Goal: Task Accomplishment & Management: Use online tool/utility

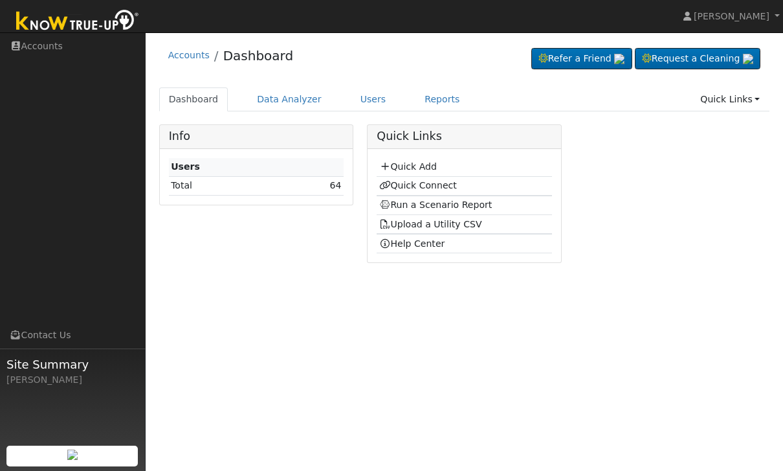
click at [361, 100] on link "Users" at bounding box center [373, 99] width 45 height 24
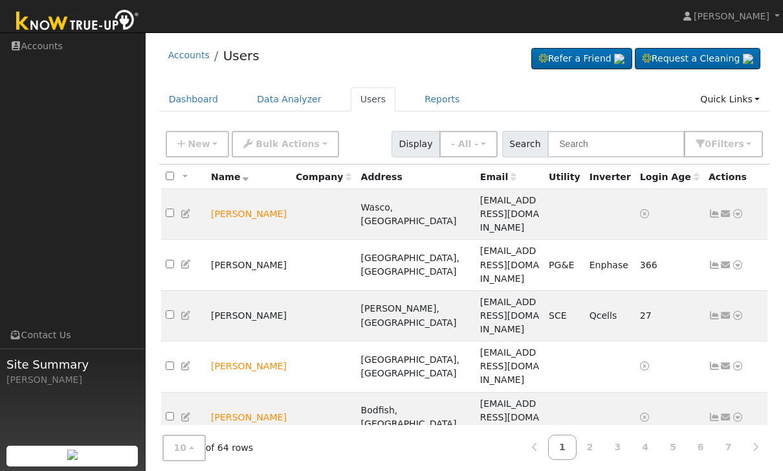
click at [200, 146] on span "New" at bounding box center [199, 144] width 22 height 10
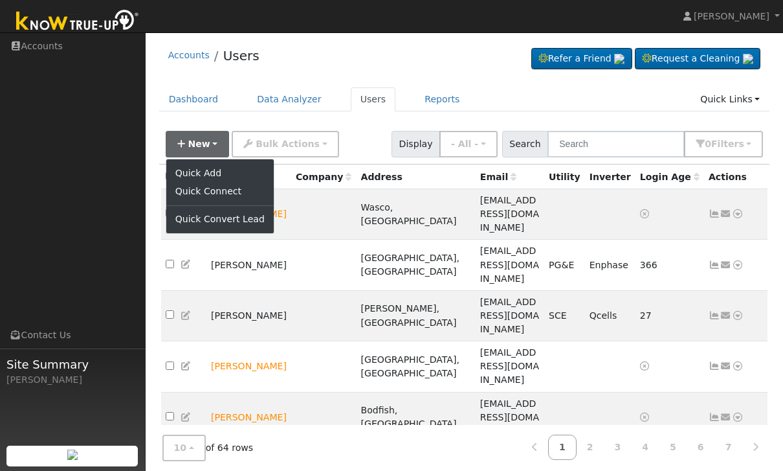
click at [192, 170] on link "Quick Add" at bounding box center [219, 173] width 107 height 18
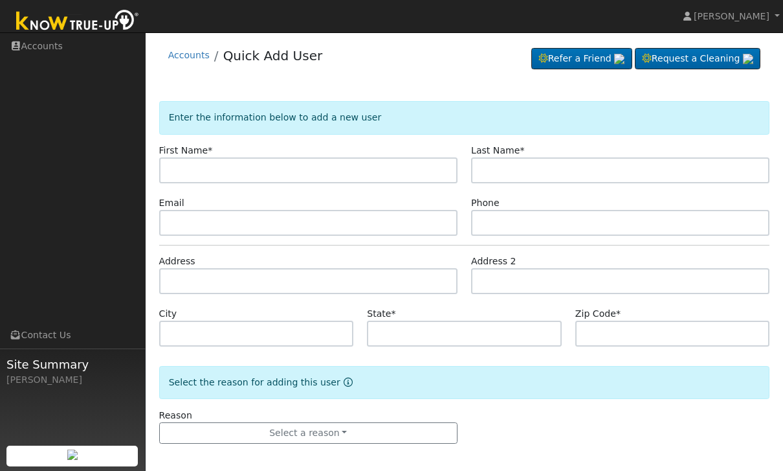
click at [186, 158] on input "text" at bounding box center [308, 170] width 298 height 26
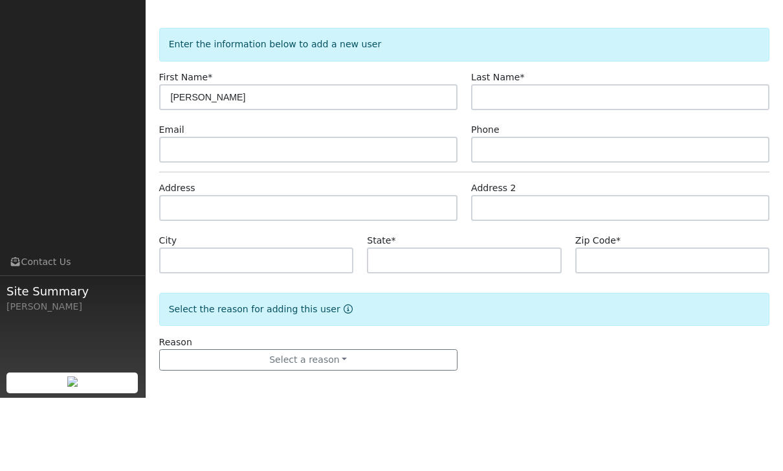
type input "[PERSON_NAME]"
click at [530, 157] on input "text" at bounding box center [620, 170] width 298 height 26
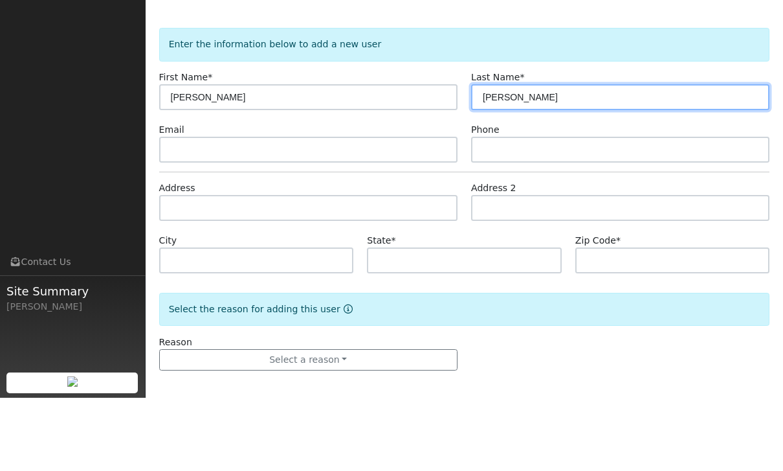
type input "Johnson"
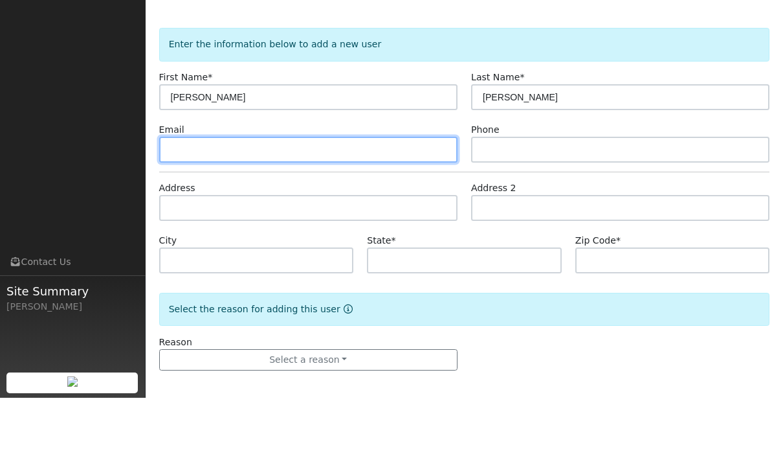
click at [183, 210] on input "text" at bounding box center [308, 223] width 298 height 26
type input "Jessy12@gmail.com"
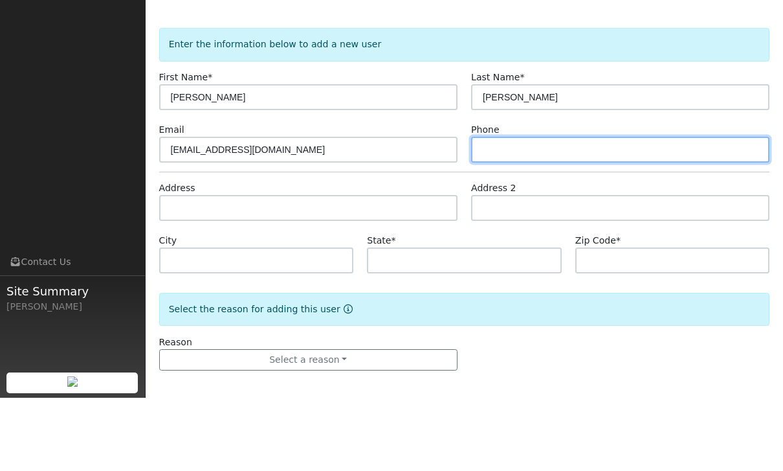
click at [521, 210] on input "text" at bounding box center [620, 223] width 298 height 26
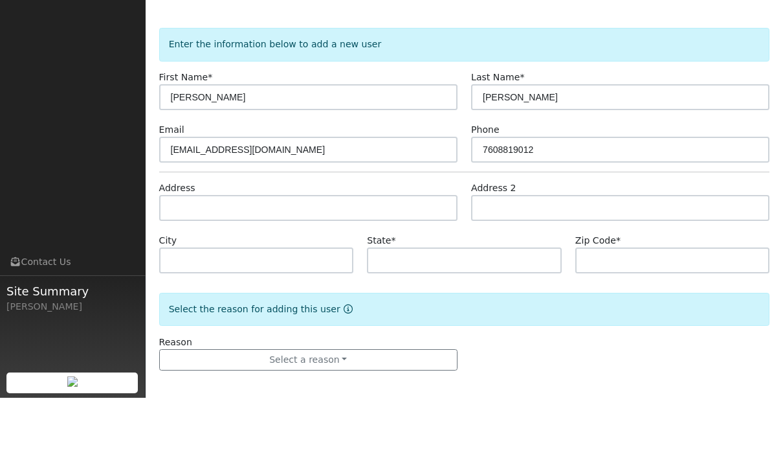
scroll to position [5, 0]
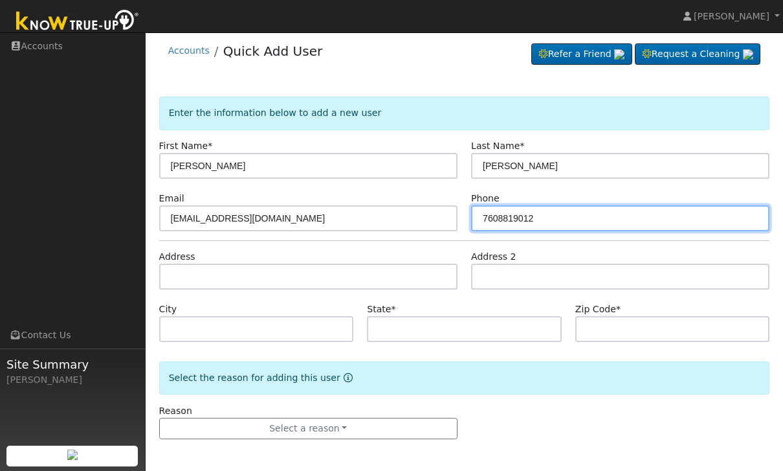
type input "7608819012"
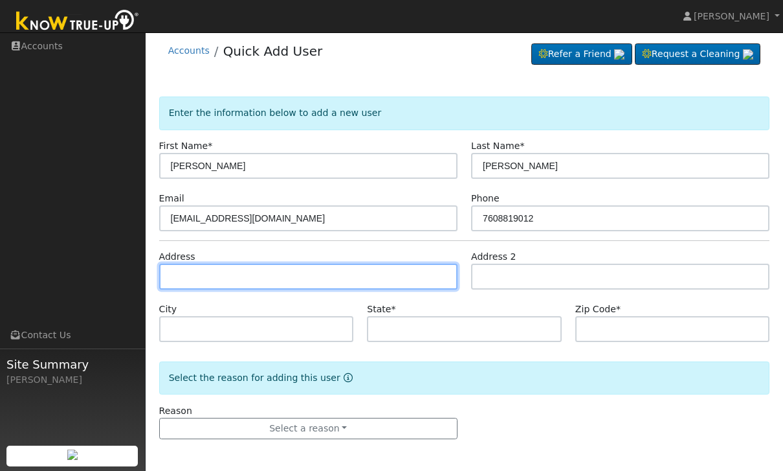
click at [173, 279] on input "text" at bounding box center [308, 277] width 298 height 26
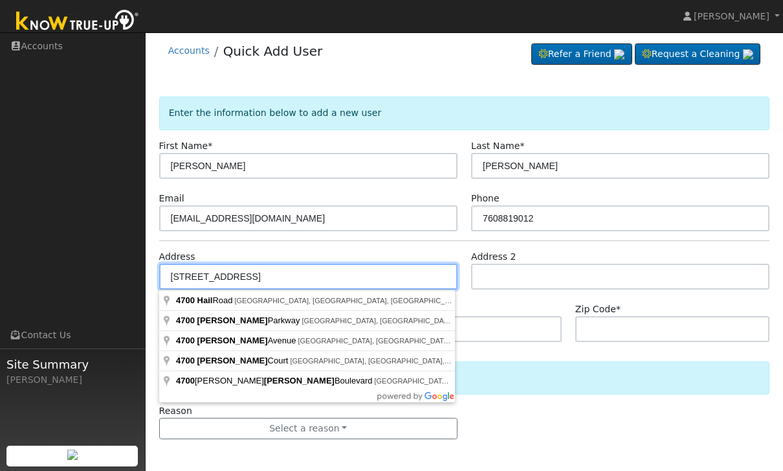
type input "4700 Hail Road"
type input "Bakersfield"
type input "CA"
type input "93314"
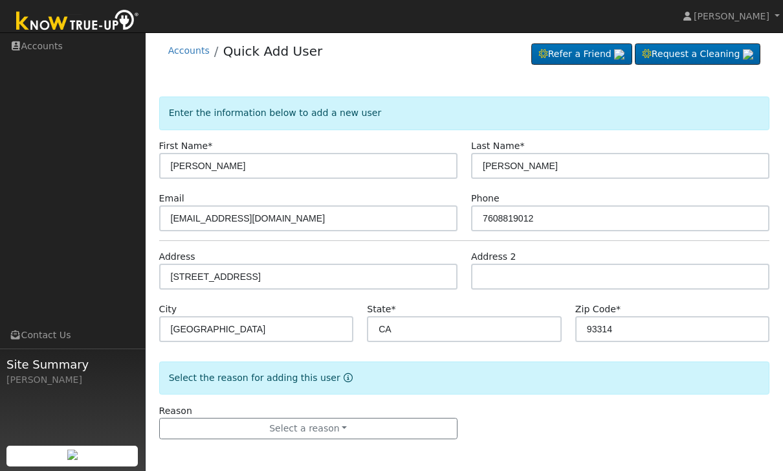
click at [212, 429] on button "Select a reason" at bounding box center [308, 429] width 298 height 22
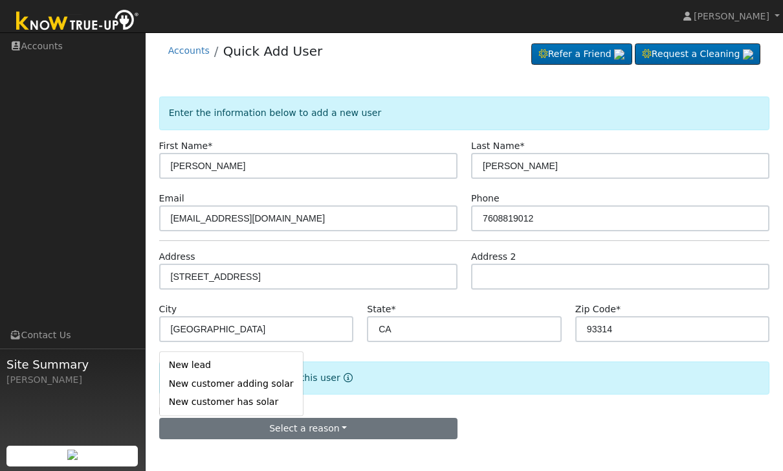
click at [183, 359] on link "New lead" at bounding box center [231, 365] width 143 height 18
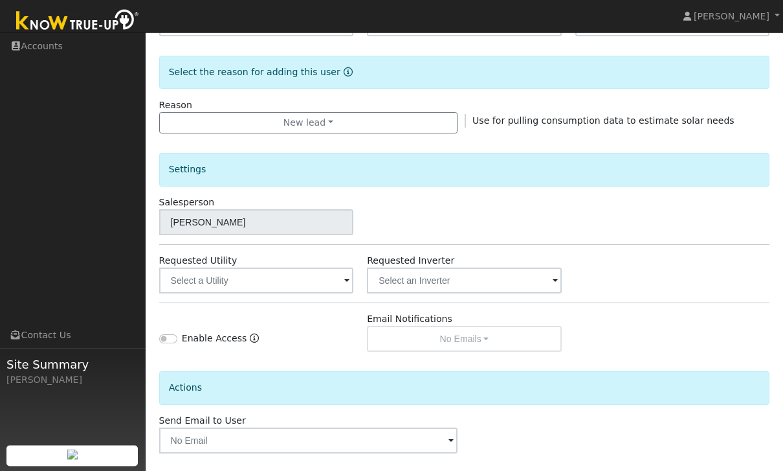
scroll to position [324, 0]
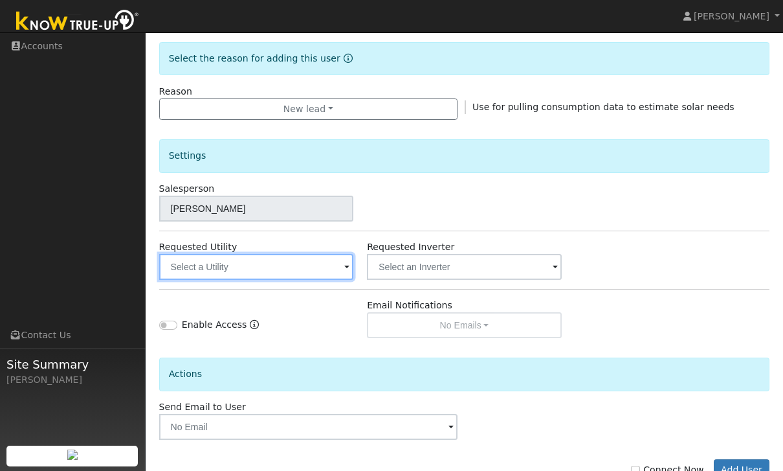
click at [207, 267] on input "text" at bounding box center [256, 267] width 195 height 26
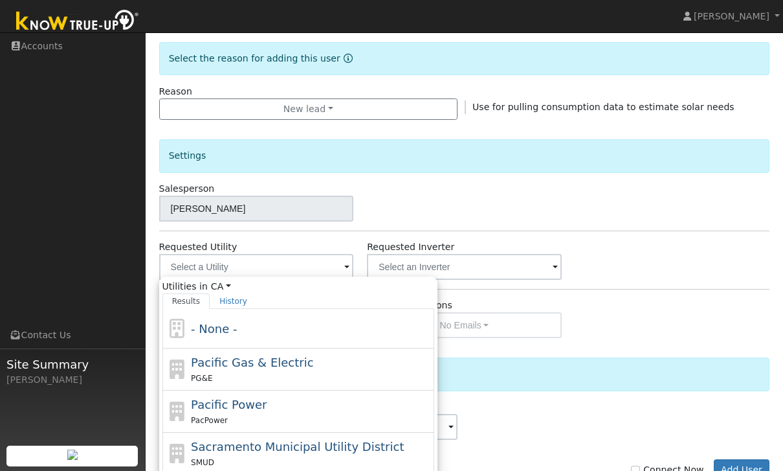
click at [214, 372] on div "PG&E" at bounding box center [311, 378] width 240 height 14
type input "Pacific Gas & Electric"
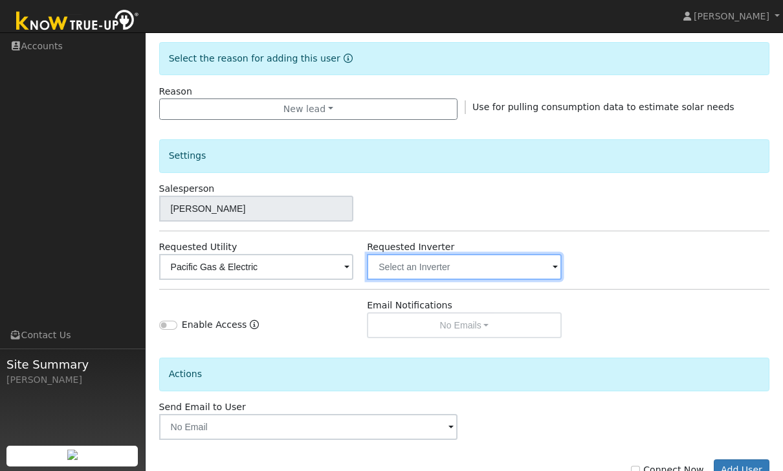
click at [354, 267] on input "text" at bounding box center [256, 267] width 195 height 26
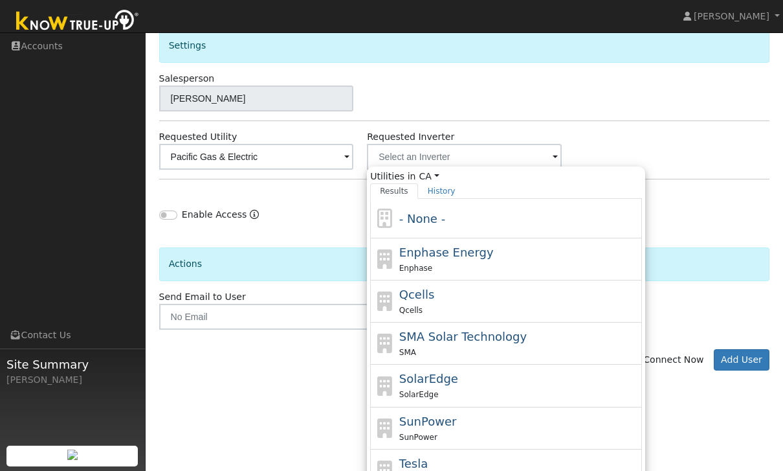
scroll to position [438, 0]
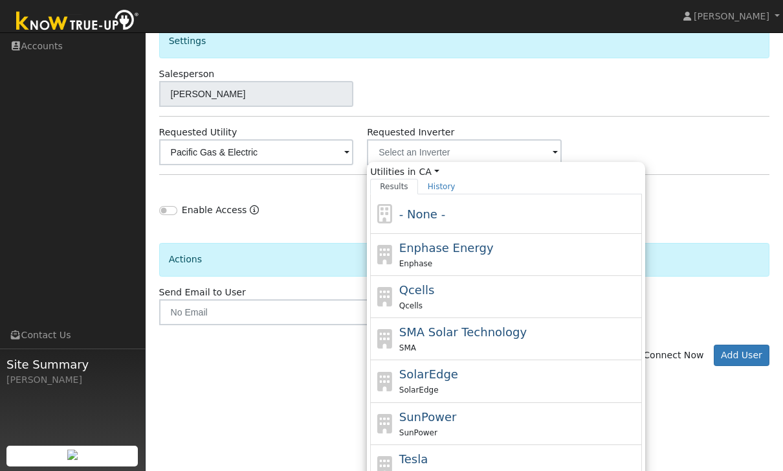
click at [572, 246] on div "Enphase Energy Enphase" at bounding box center [519, 254] width 240 height 31
type input "Enphase Energy"
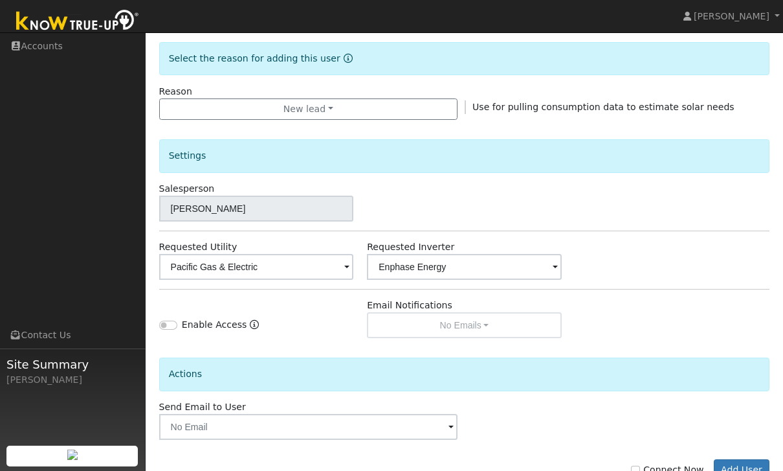
click at [750, 470] on button "Add User" at bounding box center [742, 470] width 56 height 22
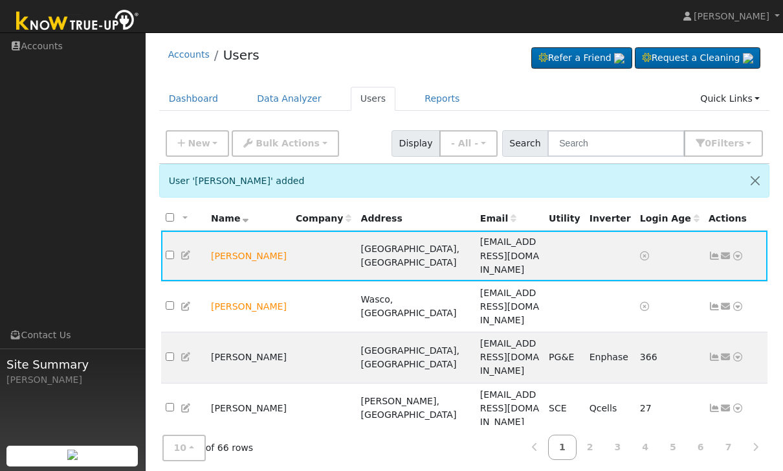
scroll to position [3, 0]
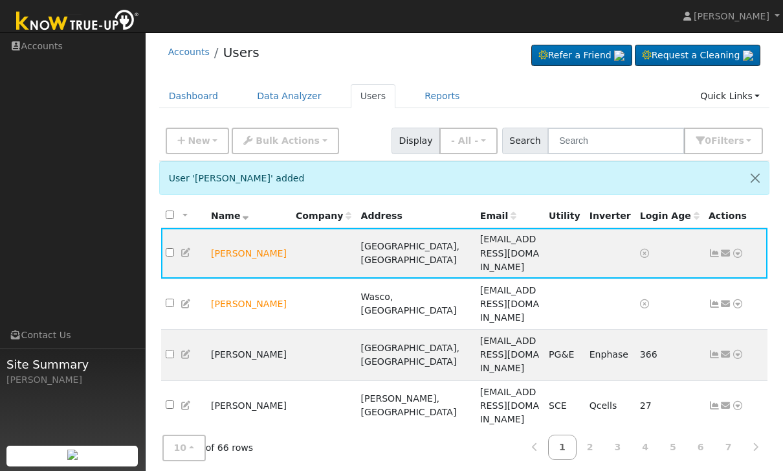
click at [432, 98] on link "Reports" at bounding box center [442, 96] width 54 height 24
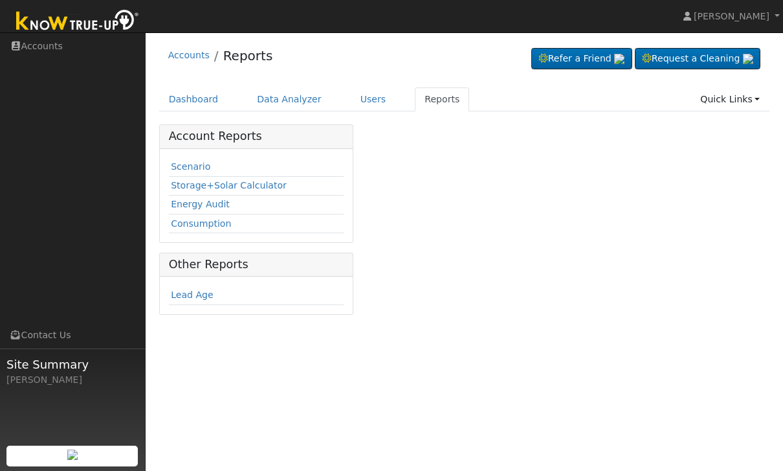
click at [194, 169] on link "Scenario" at bounding box center [190, 166] width 39 height 10
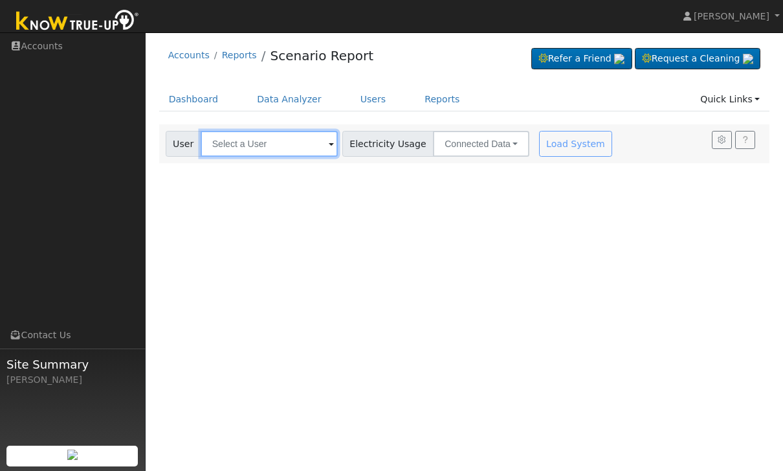
click at [234, 146] on input "text" at bounding box center [269, 144] width 137 height 26
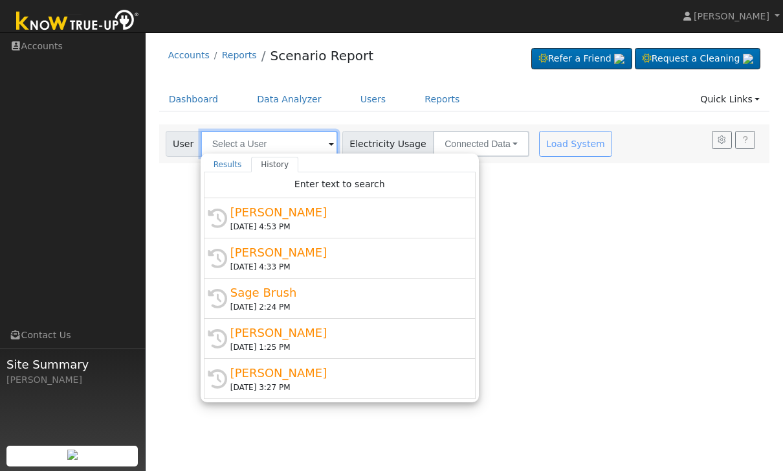
click at [220, 147] on input "text" at bounding box center [269, 144] width 137 height 26
click at [223, 163] on link "Results" at bounding box center [228, 165] width 48 height 16
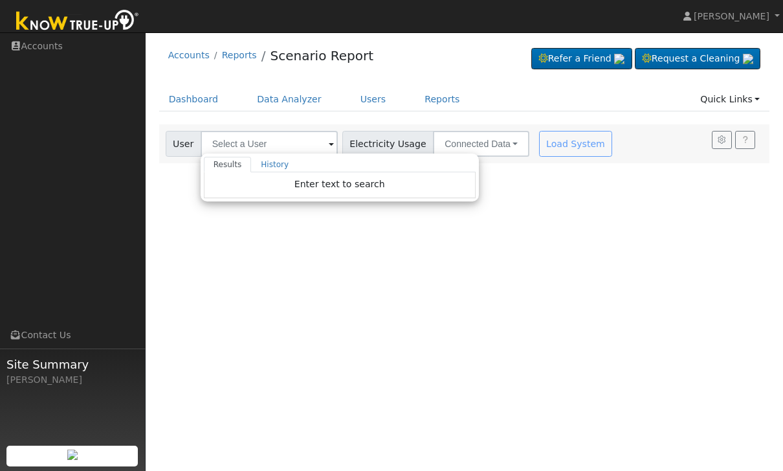
click at [686, 169] on div "User Profile First name Last name Email Email Notifications No Emails No Emails…" at bounding box center [465, 251] width 638 height 438
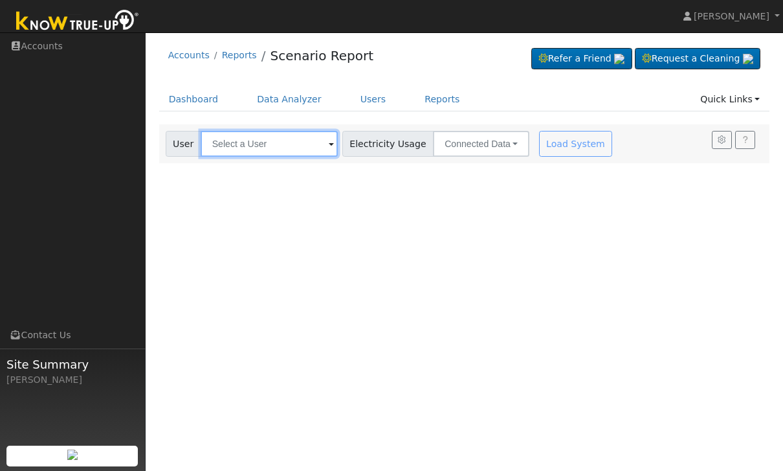
click at [232, 144] on input "text" at bounding box center [269, 144] width 137 height 26
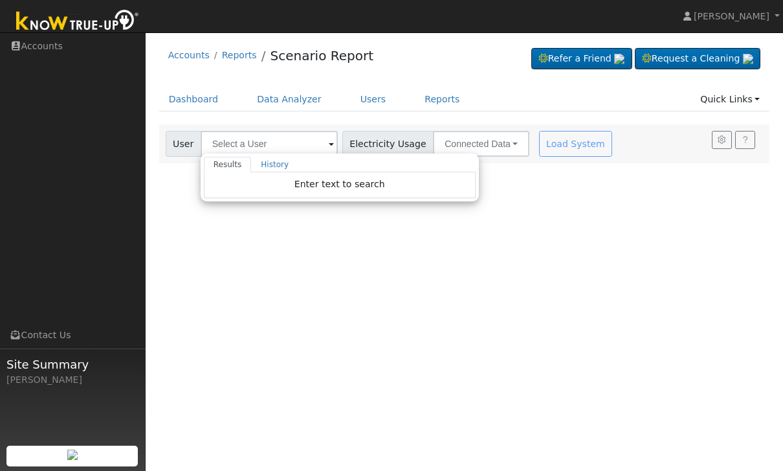
click at [256, 177] on div "Enter text to search" at bounding box center [340, 185] width 272 height 26
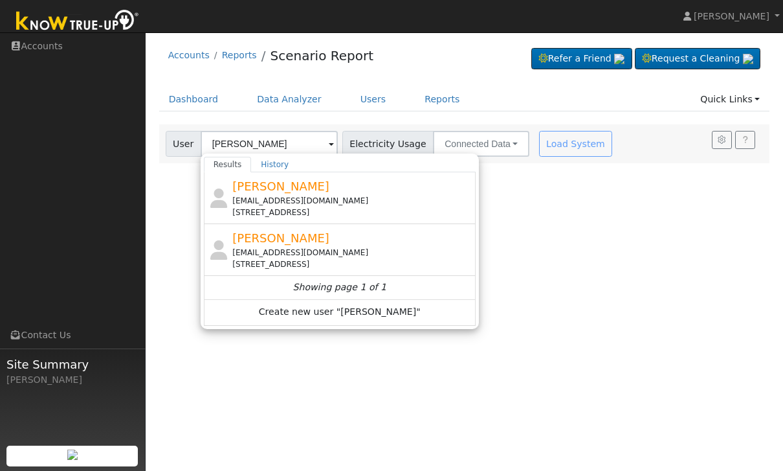
click at [270, 182] on span "[PERSON_NAME]" at bounding box center [280, 186] width 97 height 14
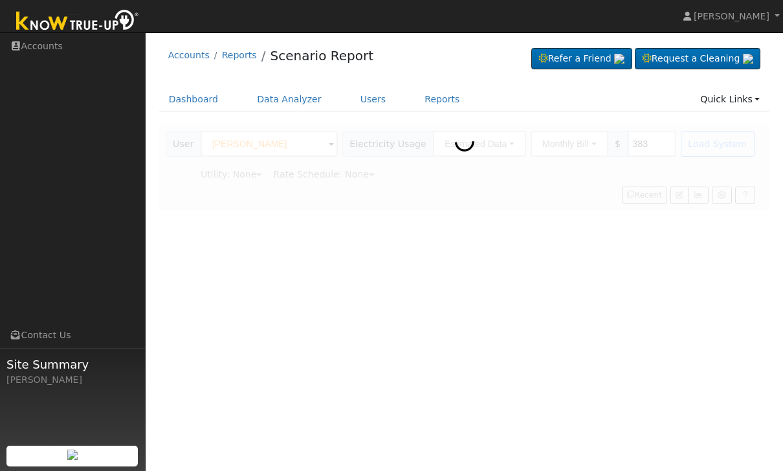
type input "[PERSON_NAME]"
type input "Pacific Gas & Electric"
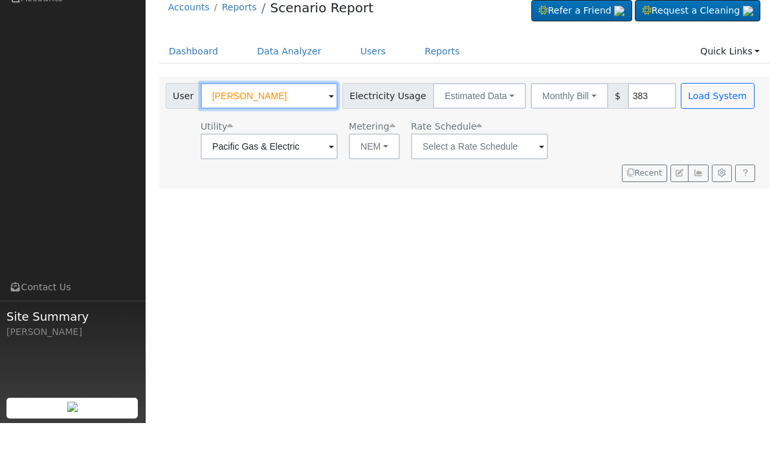
click at [242, 131] on input "[PERSON_NAME]" at bounding box center [269, 144] width 137 height 26
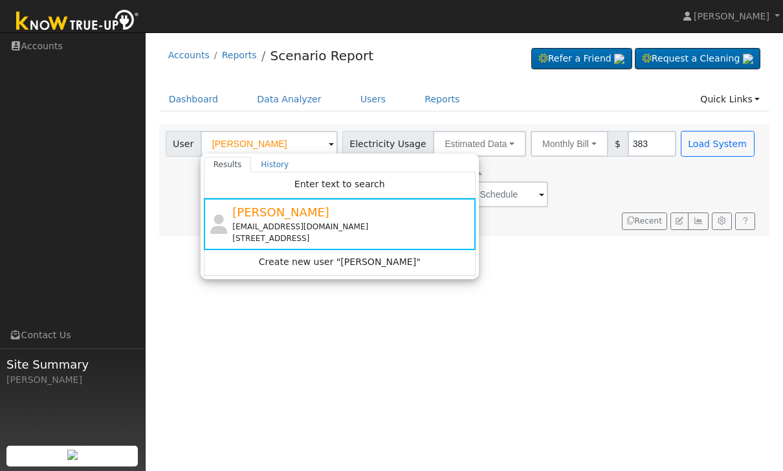
click at [502, 195] on div "Utility Pacific Gas & Electric Metering NEM NEM NBT Rate Schedule" at bounding box center [461, 185] width 597 height 44
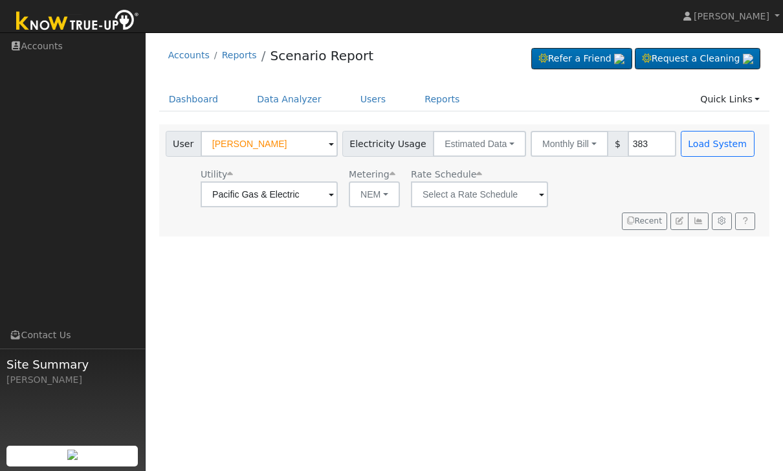
click at [467, 146] on button "Estimated Data" at bounding box center [479, 144] width 93 height 26
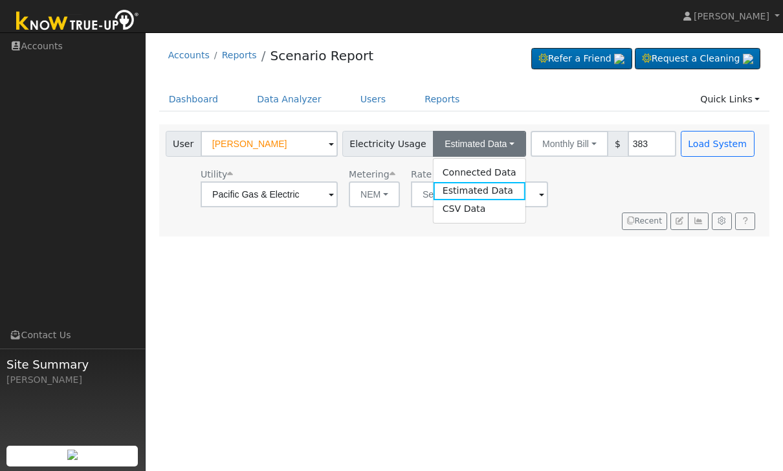
click at [557, 145] on button "Monthly Bill" at bounding box center [570, 144] width 78 height 26
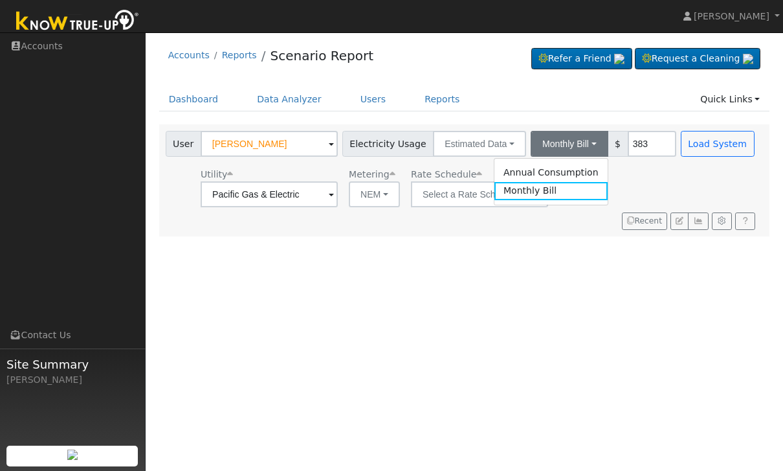
click at [537, 171] on link "Annual Consumption" at bounding box center [551, 172] width 113 height 18
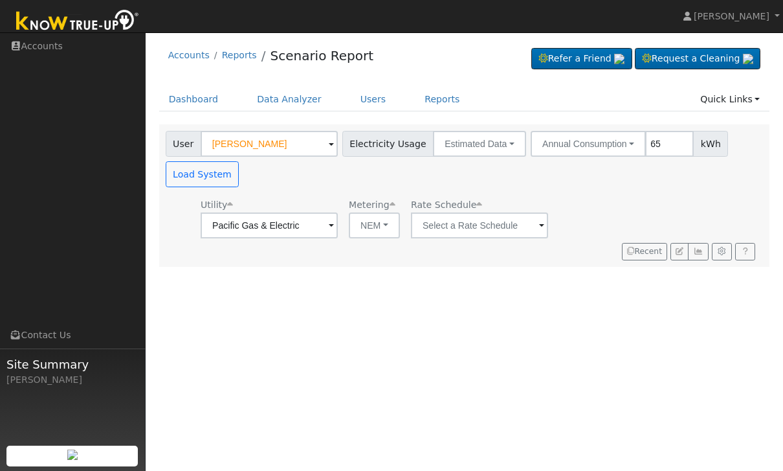
type input "6"
type input "7500"
click at [201, 155] on input "[PERSON_NAME]" at bounding box center [269, 144] width 137 height 26
click at [193, 180] on button "Load System" at bounding box center [203, 174] width 74 height 26
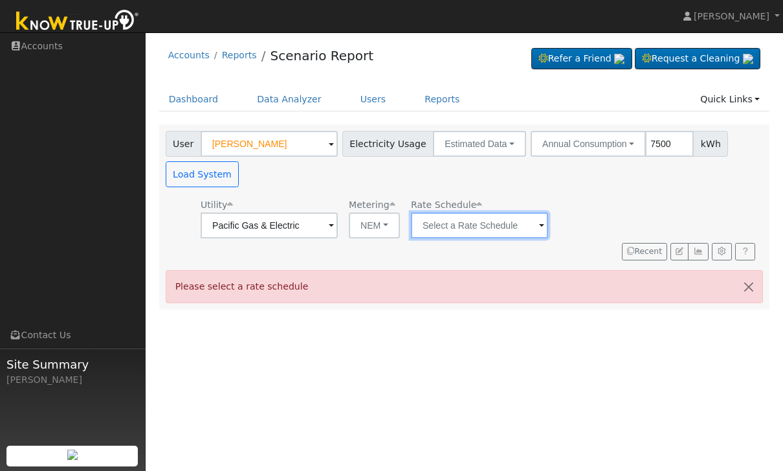
click at [338, 225] on input "text" at bounding box center [269, 225] width 137 height 26
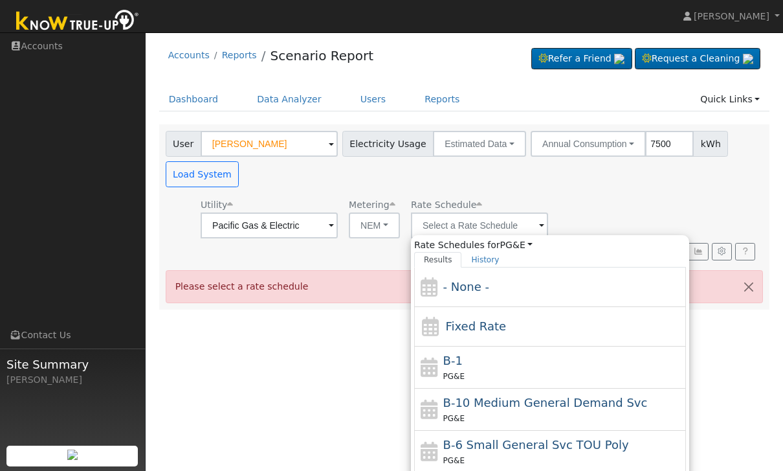
click at [554, 322] on div "Fixed Rate" at bounding box center [550, 326] width 272 height 39
type input "Fixed Rate"
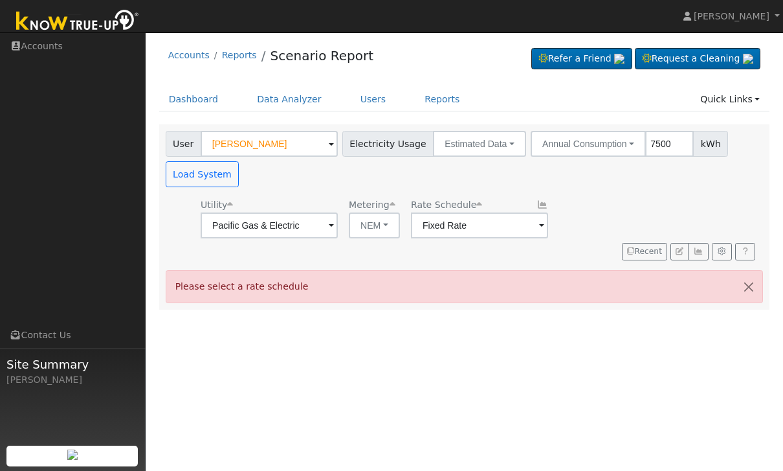
click at [192, 180] on button "Load System" at bounding box center [203, 174] width 74 height 26
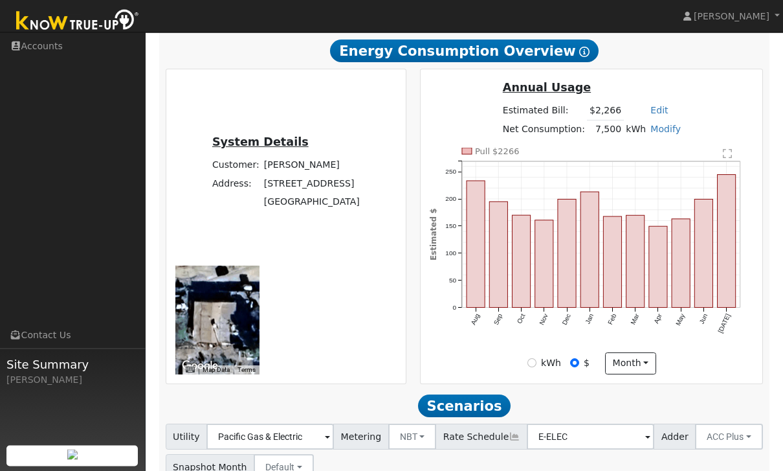
scroll to position [374, 0]
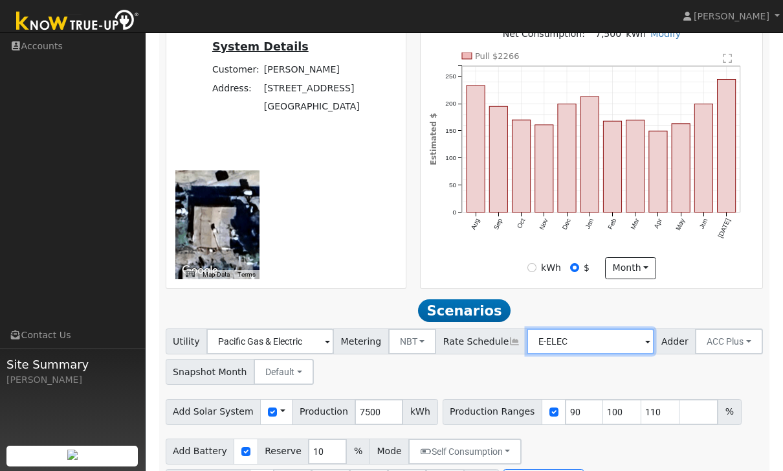
click at [334, 349] on input "E-ELEC" at bounding box center [271, 341] width 128 height 26
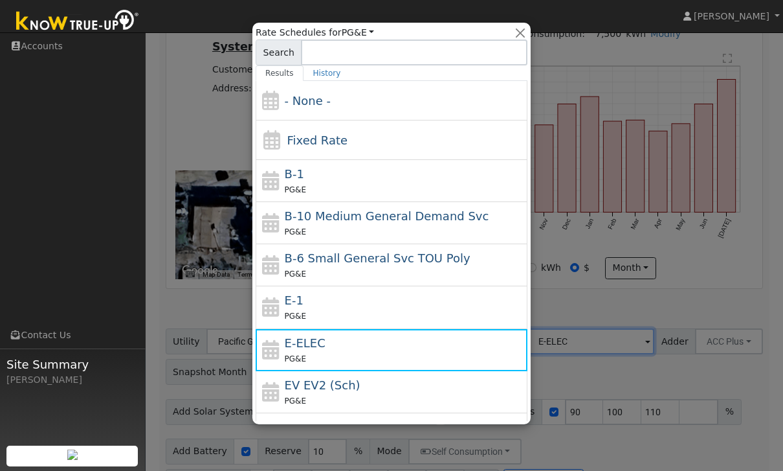
click at [739, 372] on div at bounding box center [391, 235] width 783 height 471
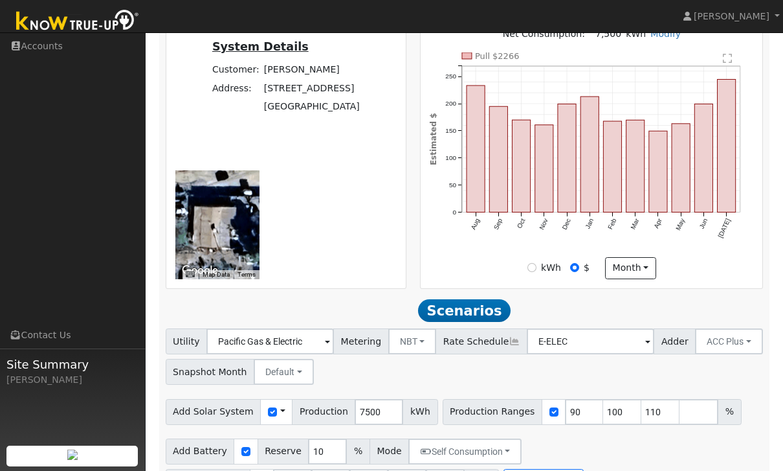
click at [711, 346] on button "ACC Plus" at bounding box center [729, 341] width 68 height 26
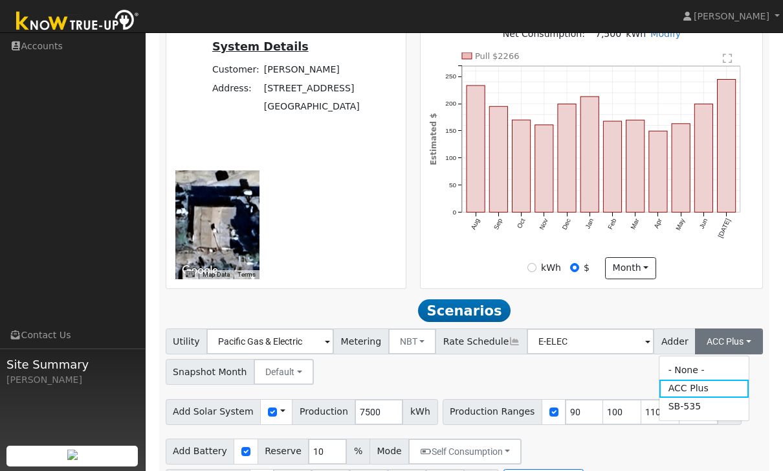
click at [699, 407] on link "SB-535" at bounding box center [705, 407] width 90 height 18
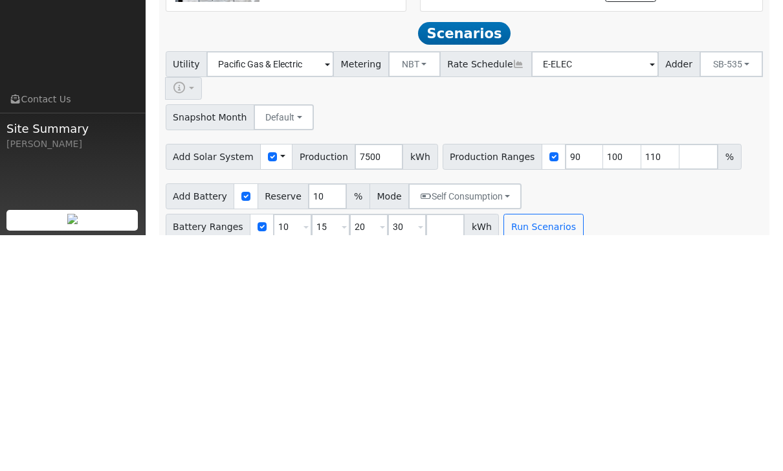
click at [418, 456] on span at bounding box center [420, 463] width 5 height 15
click at [405, 449] on input "30" at bounding box center [407, 462] width 39 height 26
type input "3"
click at [355, 449] on input "20" at bounding box center [369, 462] width 39 height 26
click at [331, 449] on input "15" at bounding box center [330, 462] width 39 height 26
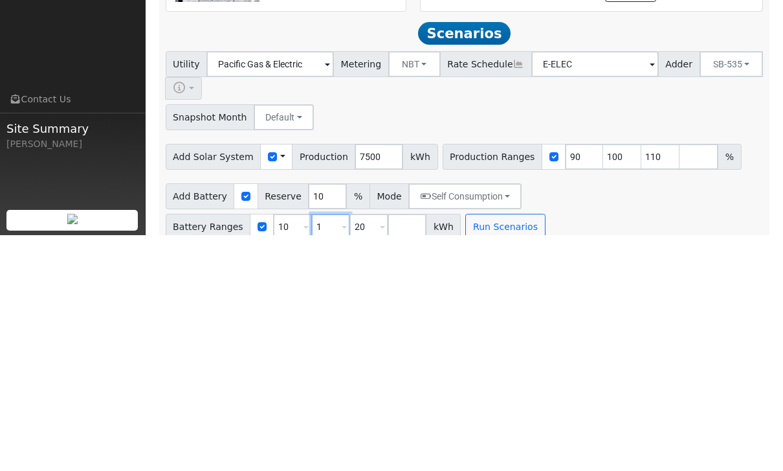
type input "20"
type input "2"
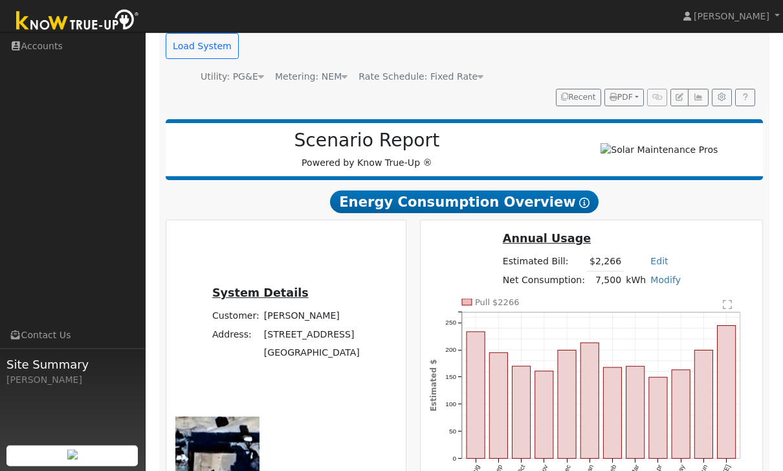
scroll to position [0, 0]
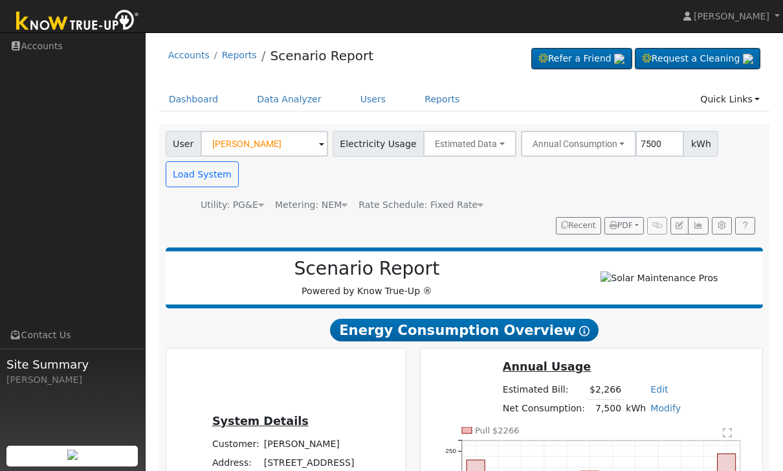
type input "5"
click at [646, 138] on input "7500" at bounding box center [660, 144] width 49 height 26
type input "5"
type input "10"
type input "7200"
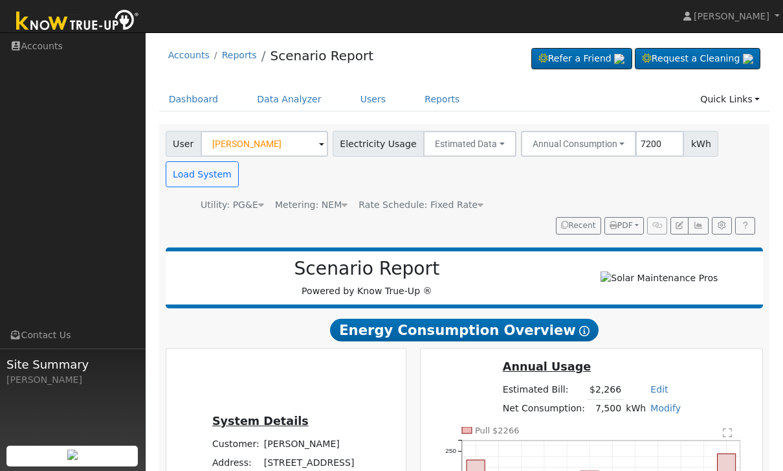
click at [199, 174] on button "Load System" at bounding box center [203, 174] width 74 height 26
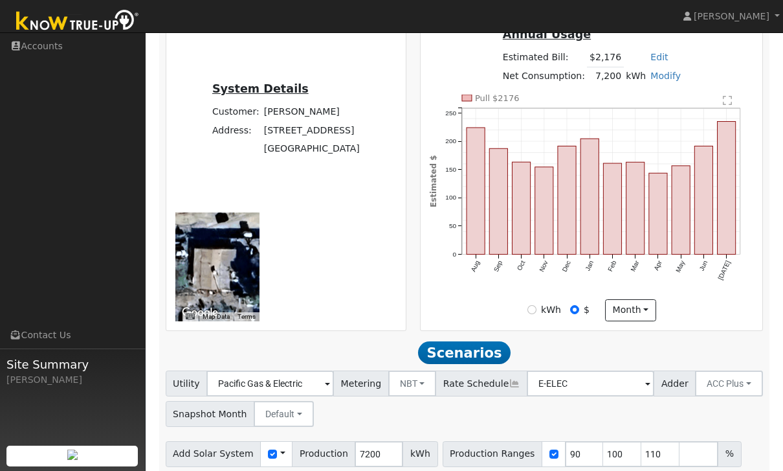
scroll to position [374, 0]
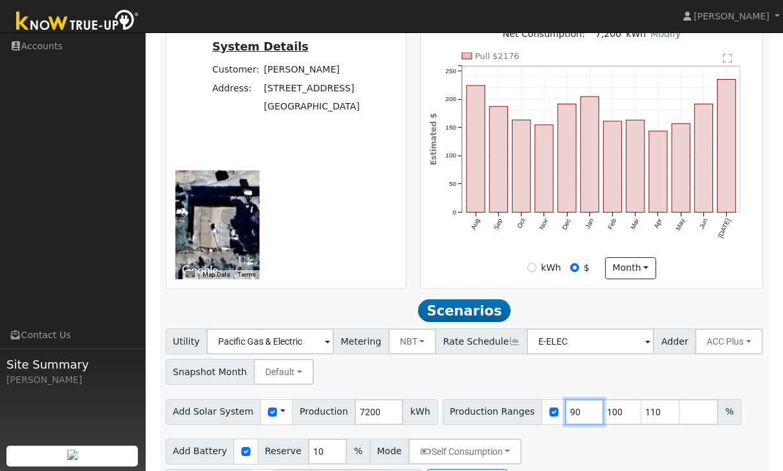
click at [572, 413] on input "90" at bounding box center [584, 412] width 39 height 26
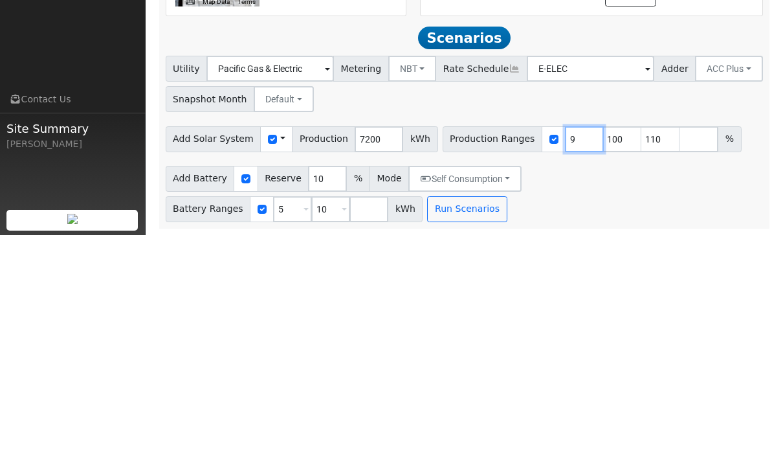
type input "100"
type input "110"
click at [617, 362] on input "number" at bounding box center [622, 375] width 39 height 26
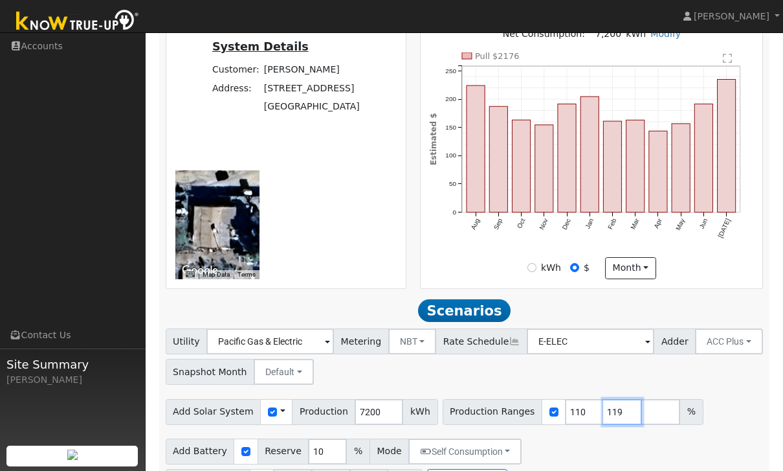
type input "119"
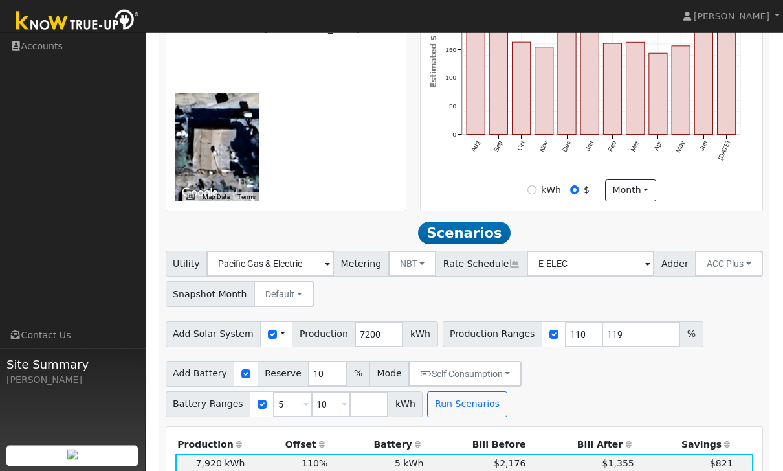
scroll to position [638, 0]
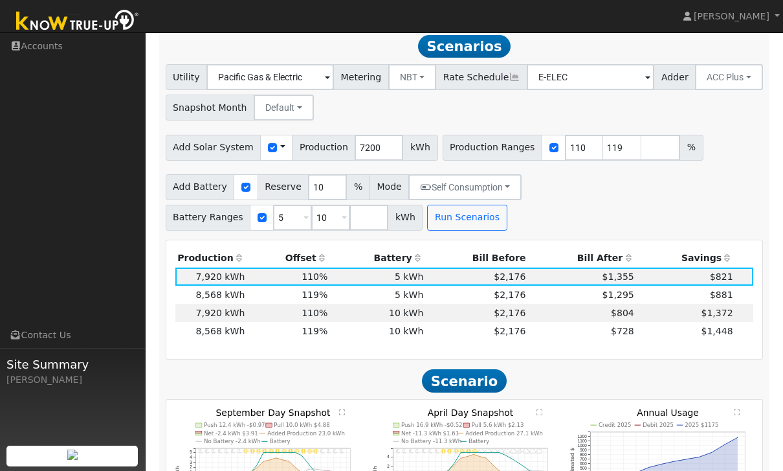
click at [612, 293] on body "[PERSON_NAME] [PERSON_NAME] Profile Help Center Terms Of Service See What's New…" at bounding box center [391, 361] width 783 height 1935
click at [617, 297] on span "$1,295" at bounding box center [619, 294] width 32 height 10
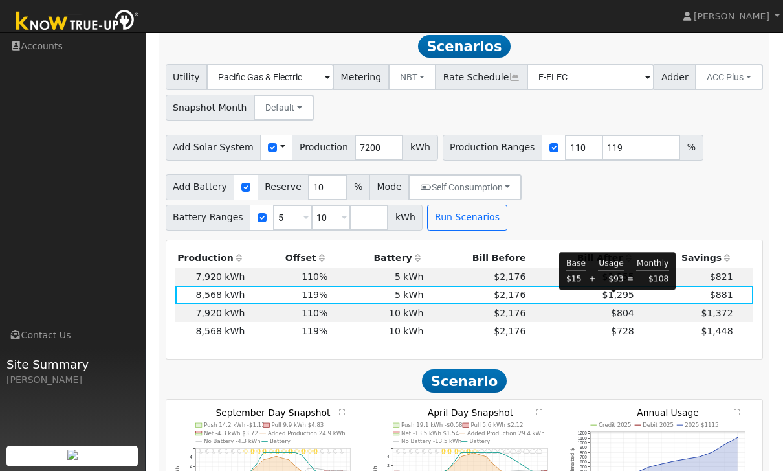
click at [621, 300] on span "$1,295" at bounding box center [619, 294] width 32 height 10
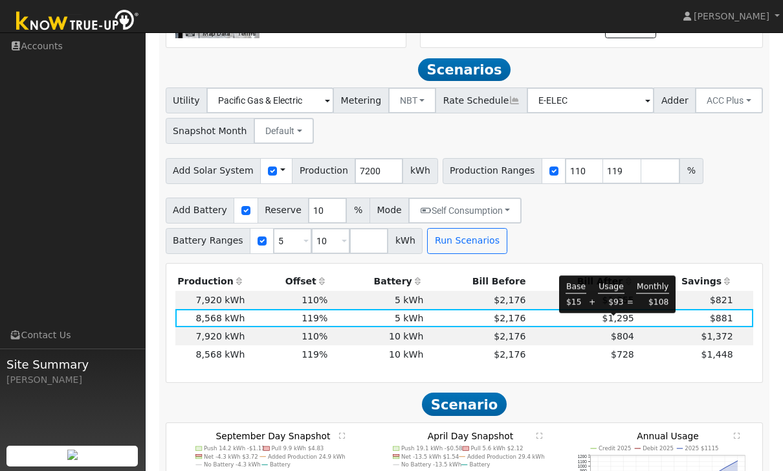
scroll to position [613, 0]
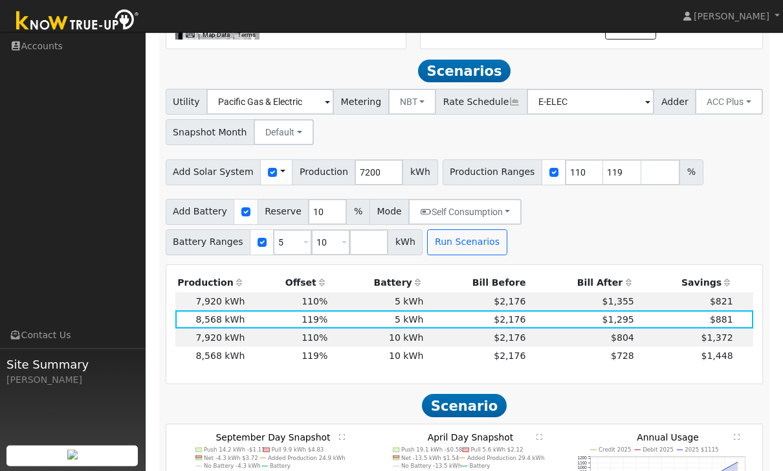
click at [708, 236] on div "Add Battery Reserve 10 % Mode Self Consumption Self Consumption Peak Savings AC…" at bounding box center [464, 225] width 603 height 61
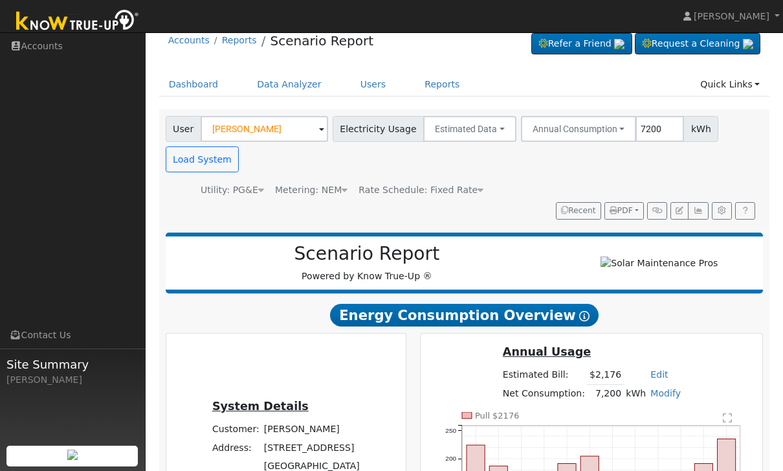
scroll to position [0, 0]
